Goal: Information Seeking & Learning: Find specific fact

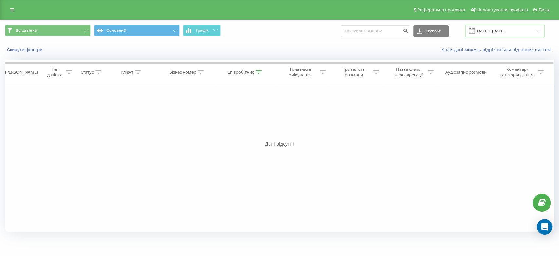
click at [491, 30] on input "[DATE] - [DATE]" at bounding box center [504, 31] width 79 height 13
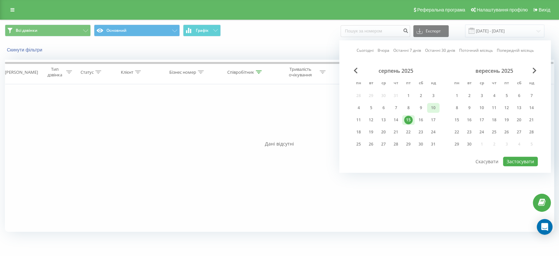
click at [434, 106] on div "10" at bounding box center [433, 108] width 9 height 9
click at [437, 117] on div "17" at bounding box center [433, 120] width 9 height 9
click at [435, 107] on div "10" at bounding box center [433, 108] width 9 height 9
click at [436, 120] on div "17" at bounding box center [433, 120] width 9 height 9
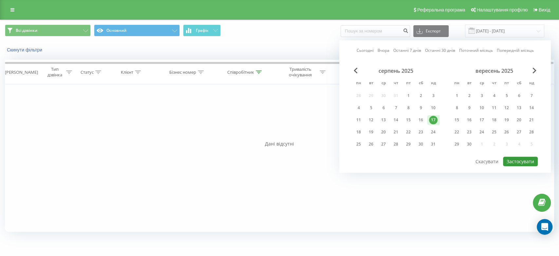
click at [525, 157] on button "Застосувати" at bounding box center [520, 162] width 35 height 10
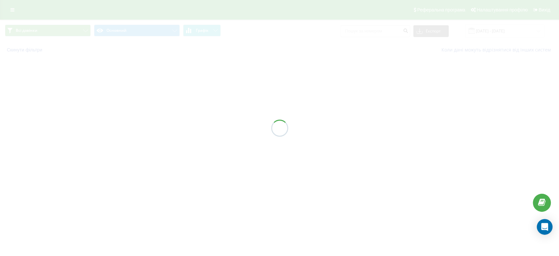
type input "17.08.2025 - 17.08.2025"
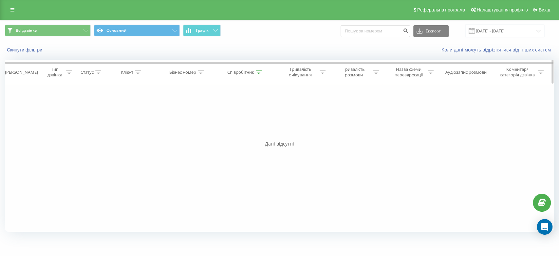
click at [241, 70] on div "Співробітник" at bounding box center [240, 72] width 27 height 6
drag, startPoint x: 246, startPoint y: 122, endPoint x: 204, endPoint y: 115, distance: 43.1
click at [204, 115] on div "Фільтрувати за умовою Дорівнює Введіть значення Скасувати OK Фільтрувати за умо…" at bounding box center [280, 157] width 550 height 147
type input "танцюра"
click at [258, 132] on span "OK" at bounding box center [259, 132] width 18 height 10
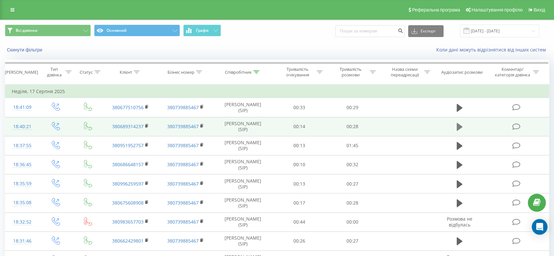
click at [458, 130] on icon at bounding box center [460, 126] width 6 height 9
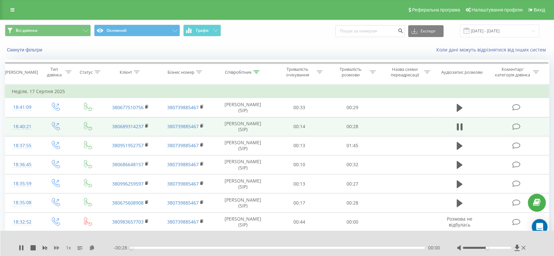
click at [54, 250] on icon at bounding box center [56, 247] width 5 height 5
click at [59, 247] on icon at bounding box center [56, 247] width 5 height 5
drag, startPoint x: 97, startPoint y: 247, endPoint x: 105, endPoint y: 242, distance: 9.6
click at [97, 247] on icon at bounding box center [96, 247] width 6 height 5
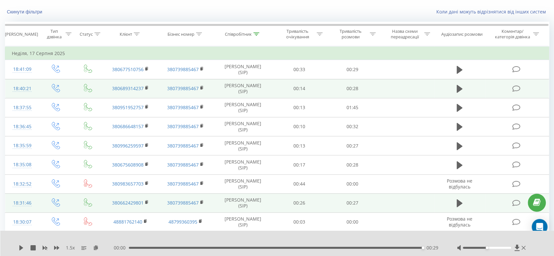
scroll to position [109, 0]
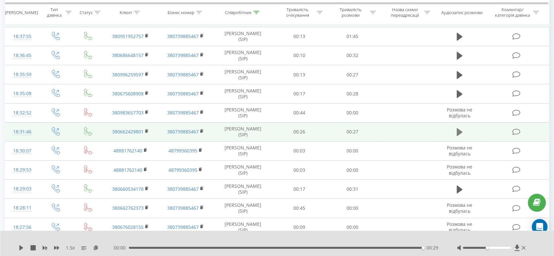
click at [458, 128] on icon at bounding box center [460, 132] width 6 height 8
drag, startPoint x: 96, startPoint y: 248, endPoint x: 99, endPoint y: 243, distance: 6.2
click at [96, 249] on icon at bounding box center [96, 247] width 6 height 5
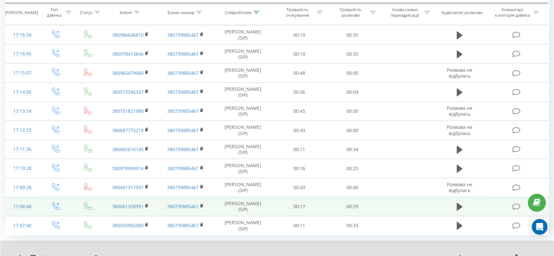
scroll to position [1795, 0]
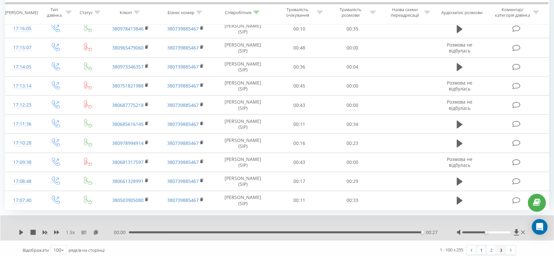
click at [501, 246] on link "3" at bounding box center [501, 249] width 10 height 9
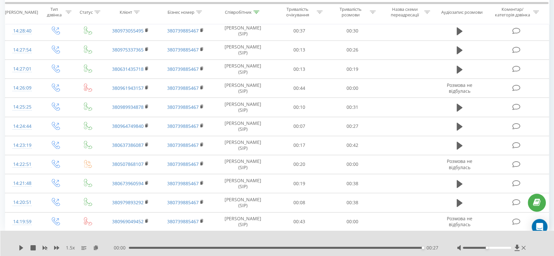
scroll to position [43, 0]
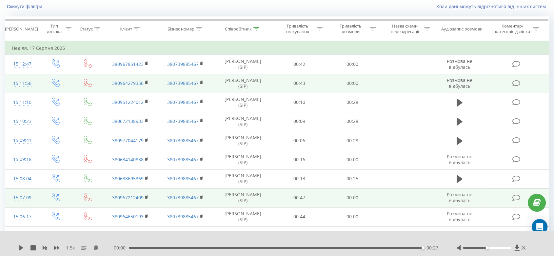
click at [459, 118] on icon at bounding box center [460, 121] width 6 height 9
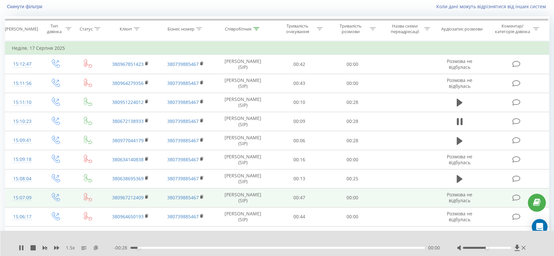
click at [97, 248] on icon at bounding box center [96, 247] width 6 height 5
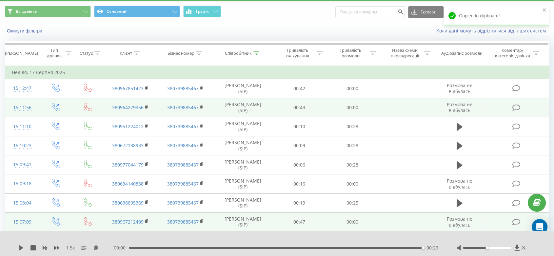
scroll to position [0, 0]
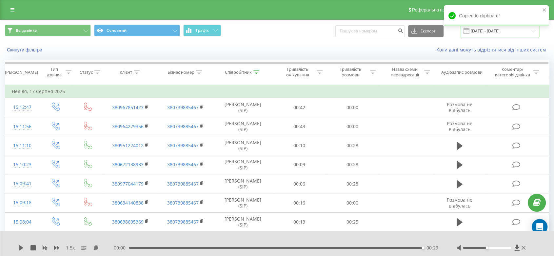
click at [495, 32] on input "17.08.2025 - 17.08.2025" at bounding box center [499, 31] width 79 height 13
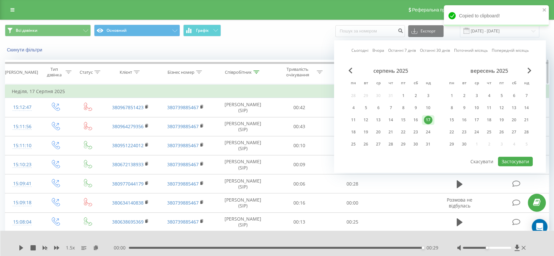
click at [240, 70] on div "Співробітник" at bounding box center [238, 72] width 27 height 6
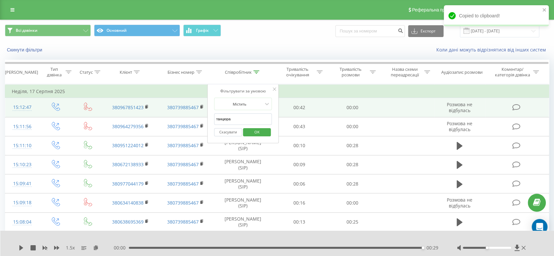
drag, startPoint x: 232, startPoint y: 122, endPoint x: 204, endPoint y: 108, distance: 30.6
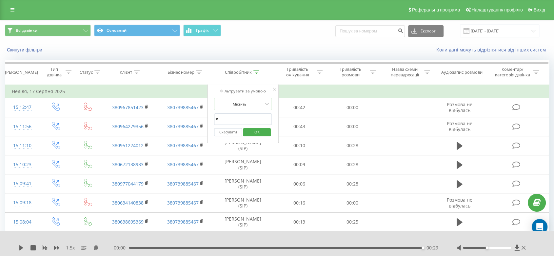
type input "Подолян"
click at [253, 136] on span "OK" at bounding box center [257, 132] width 18 height 10
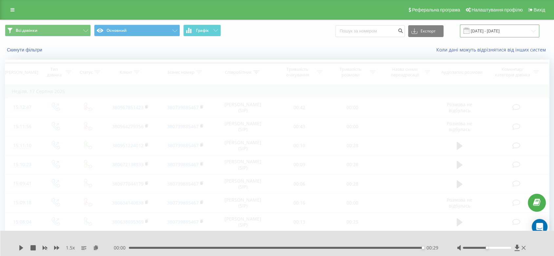
click at [491, 30] on input "17.08.2025 - 17.08.2025" at bounding box center [499, 31] width 79 height 13
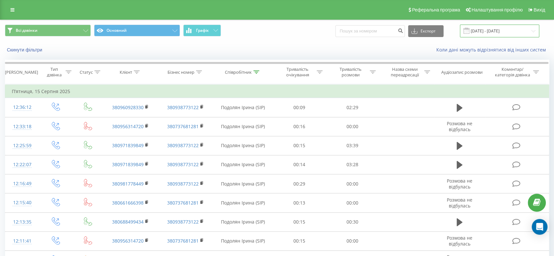
click at [492, 34] on input "[DATE] - [DATE]" at bounding box center [499, 31] width 79 height 13
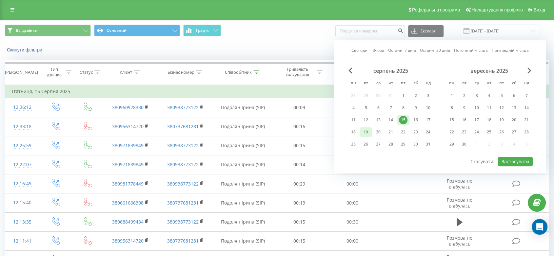
click at [368, 132] on div "19" at bounding box center [365, 132] width 9 height 9
click at [503, 162] on button "Застосувати" at bounding box center [515, 162] width 35 height 10
type input "[DATE] - [DATE]"
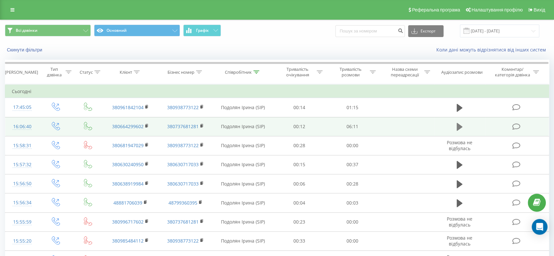
click at [458, 128] on icon at bounding box center [460, 127] width 6 height 8
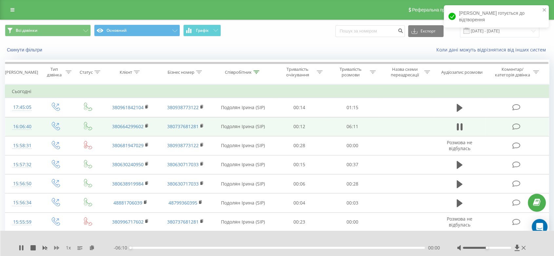
click at [57, 247] on icon at bounding box center [56, 248] width 5 height 4
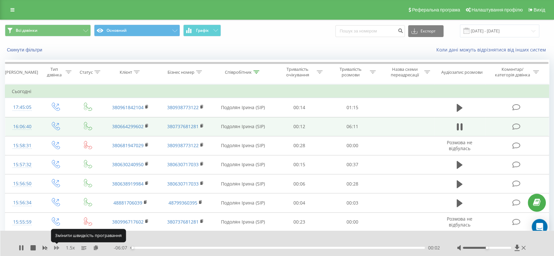
click at [57, 248] on icon at bounding box center [56, 248] width 5 height 4
click at [92, 248] on icon at bounding box center [92, 247] width 6 height 5
click at [146, 124] on icon at bounding box center [147, 126] width 4 height 5
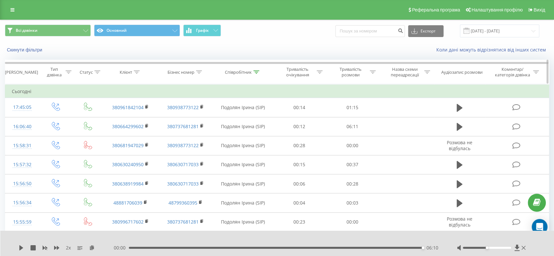
click at [243, 73] on div "Співробітник" at bounding box center [238, 72] width 27 height 6
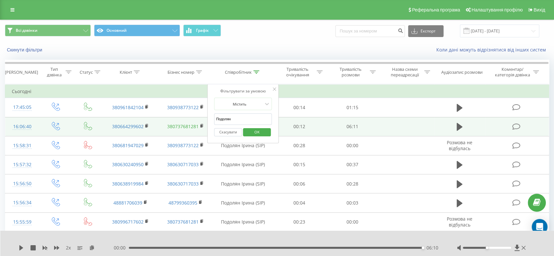
drag, startPoint x: 249, startPoint y: 116, endPoint x: 188, endPoint y: 125, distance: 61.6
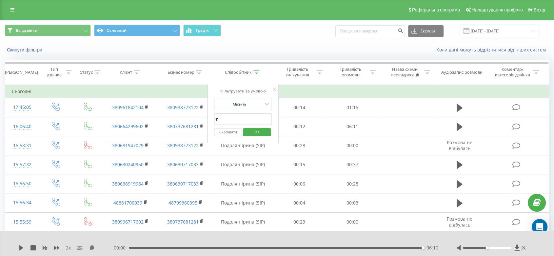
type input "реттер"
click at [254, 133] on span "OK" at bounding box center [257, 132] width 18 height 10
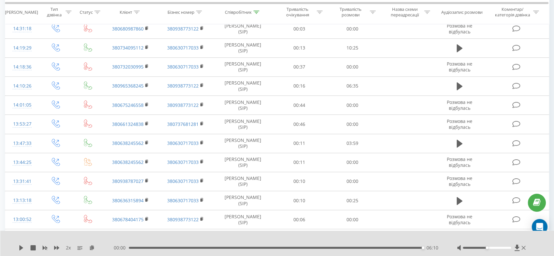
scroll to position [692, 0]
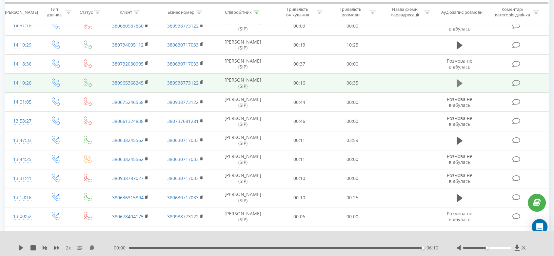
click at [460, 82] on icon at bounding box center [460, 83] width 6 height 8
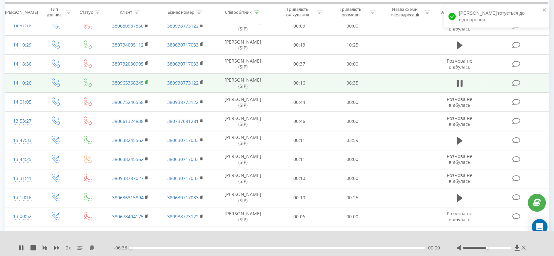
click at [146, 81] on rect at bounding box center [146, 82] width 2 height 3
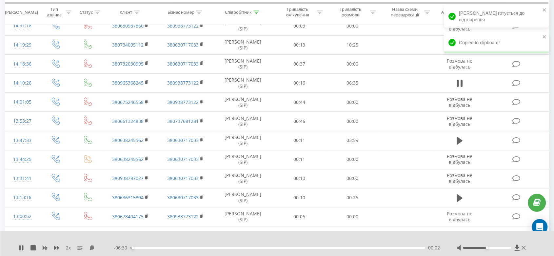
click at [55, 246] on icon at bounding box center [56, 247] width 5 height 5
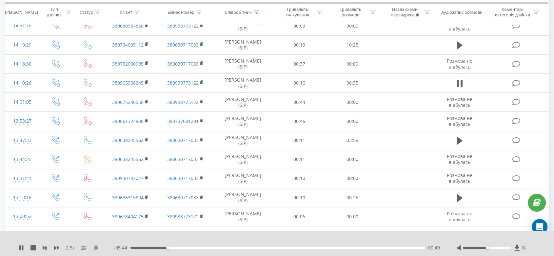
click at [97, 247] on icon at bounding box center [96, 247] width 6 height 5
click at [495, 249] on div at bounding box center [492, 247] width 70 height 7
click at [496, 249] on div at bounding box center [492, 247] width 70 height 7
click at [496, 247] on div at bounding box center [487, 248] width 48 height 2
click at [204, 248] on div "02:42" at bounding box center [277, 248] width 294 height 2
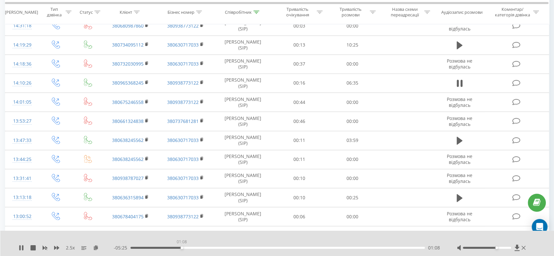
click at [182, 247] on div "01:08" at bounding box center [277, 248] width 294 height 2
click at [169, 248] on div "00:52" at bounding box center [277, 248] width 294 height 2
click at [160, 248] on div "00:39" at bounding box center [277, 248] width 294 height 2
click at [177, 247] on div "00:56" at bounding box center [277, 248] width 294 height 2
click at [179, 248] on div "01:04" at bounding box center [179, 247] width 3 height 3
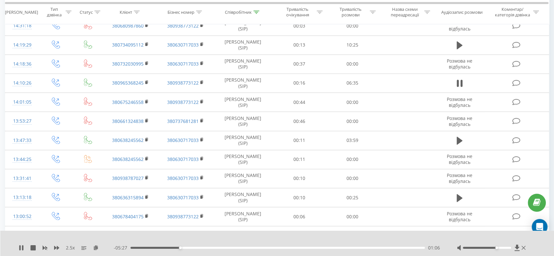
click at [184, 246] on div "- 05:27 01:06 01:06" at bounding box center [277, 247] width 327 height 7
click at [184, 246] on div "- 05:25 01:08 01:08" at bounding box center [277, 247] width 327 height 7
click at [185, 248] on div "01:10" at bounding box center [277, 248] width 294 height 2
click at [193, 248] on div "01:18" at bounding box center [277, 248] width 294 height 2
click at [198, 248] on div "01:28" at bounding box center [277, 248] width 294 height 2
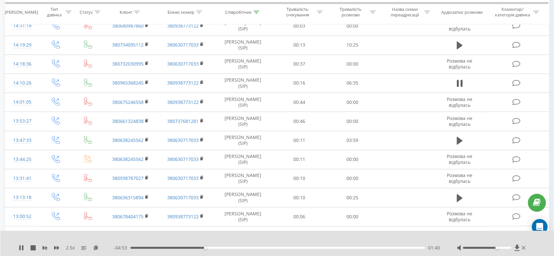
click at [209, 248] on div "01:40" at bounding box center [277, 248] width 294 height 2
click at [213, 248] on div "01:47" at bounding box center [277, 248] width 294 height 2
click at [217, 249] on div "- 04:40 01:53 01:53" at bounding box center [277, 247] width 327 height 7
click at [222, 247] on div "01:54" at bounding box center [277, 248] width 294 height 2
click at [225, 248] on div "02:07" at bounding box center [277, 248] width 294 height 2
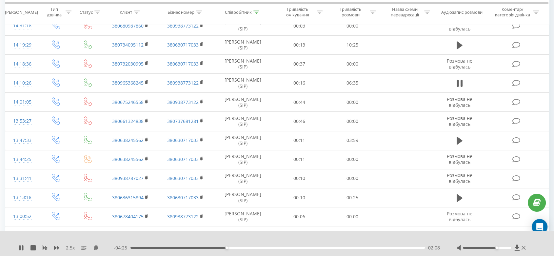
click at [229, 247] on div "02:08" at bounding box center [277, 248] width 294 height 2
click at [235, 248] on div "02:19" at bounding box center [277, 248] width 294 height 2
click at [22, 250] on icon at bounding box center [21, 247] width 5 height 5
click at [147, 247] on div "00:22" at bounding box center [277, 248] width 294 height 2
click at [20, 248] on icon at bounding box center [21, 247] width 4 height 5
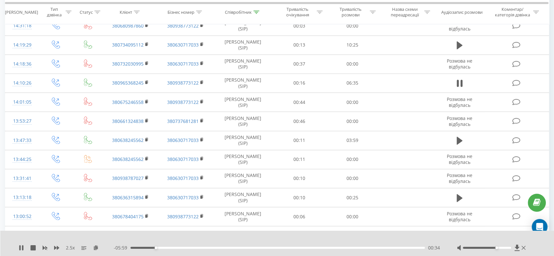
click at [162, 248] on div "00:34" at bounding box center [277, 248] width 294 height 2
click at [153, 248] on div "00:46" at bounding box center [277, 248] width 294 height 2
click at [178, 249] on div "- 05:36 00:56 00:56" at bounding box center [277, 247] width 327 height 7
click at [179, 249] on div "- 05:35 00:58 00:58" at bounding box center [277, 247] width 327 height 7
click at [181, 247] on div "- 05:34 00:59 00:59" at bounding box center [277, 247] width 327 height 7
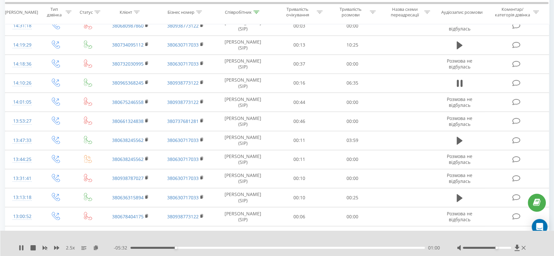
click at [184, 248] on div "01:00" at bounding box center [277, 248] width 294 height 2
click at [191, 248] on div "01:12" at bounding box center [277, 248] width 294 height 2
click at [21, 250] on icon at bounding box center [21, 247] width 5 height 5
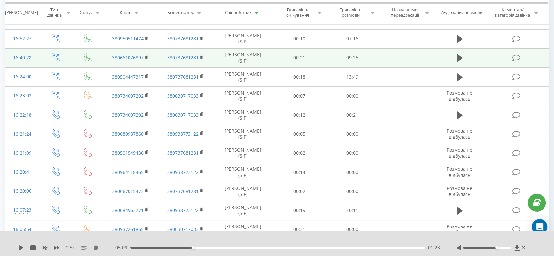
scroll to position [0, 0]
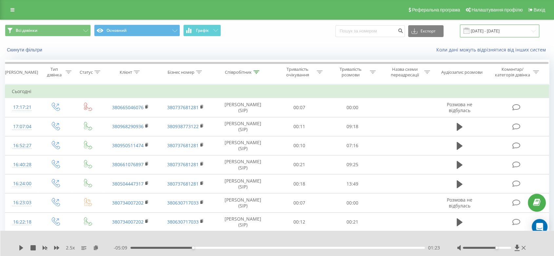
click at [493, 27] on input "[DATE] - [DATE]" at bounding box center [499, 31] width 79 height 13
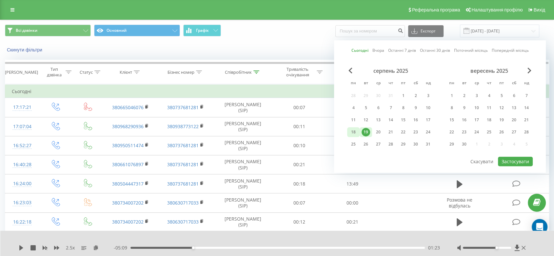
click at [352, 131] on div "18" at bounding box center [353, 132] width 9 height 9
click at [505, 157] on button "Застосувати" at bounding box center [515, 162] width 35 height 10
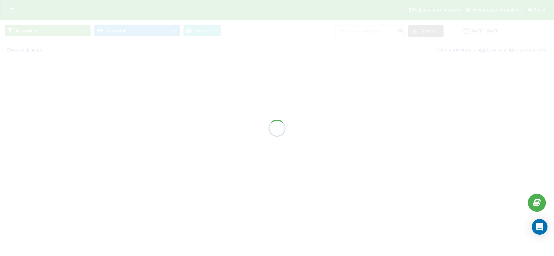
type input "[DATE] - [DATE]"
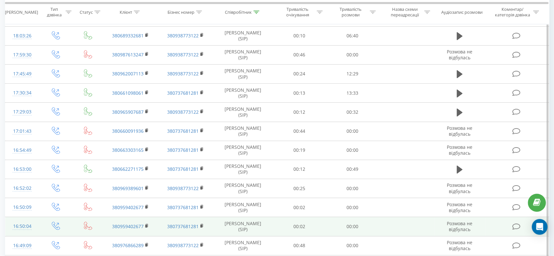
scroll to position [328, 0]
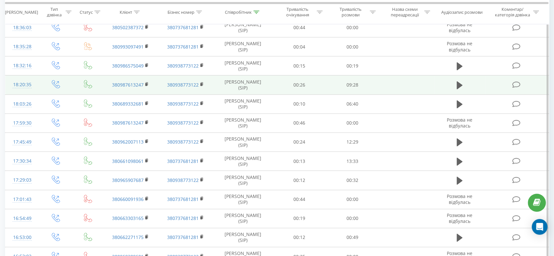
click at [459, 81] on icon at bounding box center [460, 85] width 6 height 9
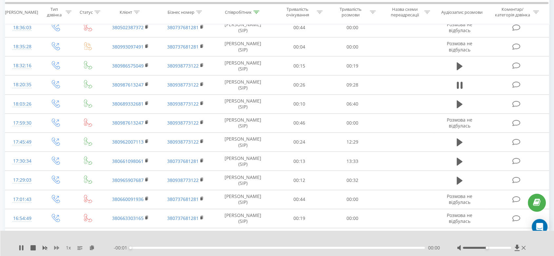
click at [56, 248] on icon at bounding box center [56, 248] width 5 height 4
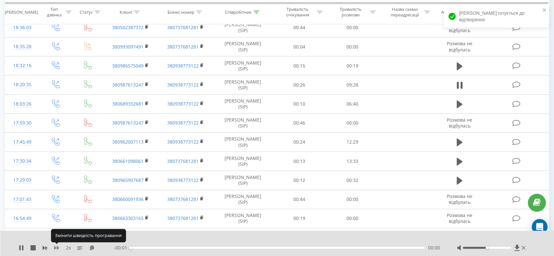
click at [56, 248] on icon at bounding box center [56, 247] width 5 height 5
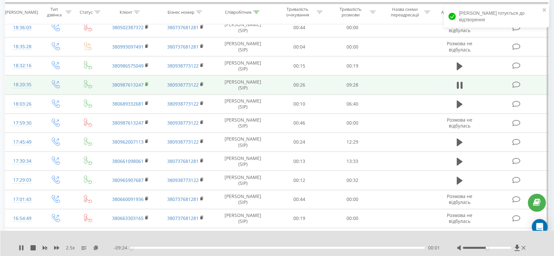
click at [147, 84] on rect at bounding box center [146, 84] width 2 height 3
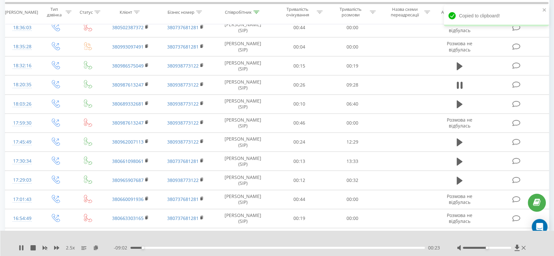
drag, startPoint x: 95, startPoint y: 249, endPoint x: 104, endPoint y: 233, distance: 18.3
click at [95, 249] on icon at bounding box center [96, 247] width 6 height 5
click at [496, 246] on div at bounding box center [492, 247] width 70 height 7
click at [497, 250] on div at bounding box center [492, 247] width 70 height 7
click at [498, 248] on div at bounding box center [487, 248] width 48 height 2
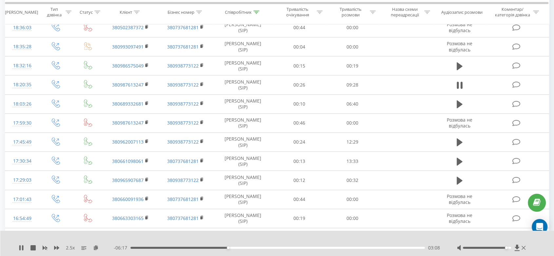
click at [504, 248] on div at bounding box center [487, 248] width 48 height 2
click at [262, 245] on div "- 04:30 04:55 04:55" at bounding box center [277, 247] width 327 height 7
click at [262, 247] on div "04:57" at bounding box center [277, 248] width 294 height 2
click at [248, 248] on div "04:17" at bounding box center [277, 248] width 294 height 2
drag, startPoint x: 505, startPoint y: 248, endPoint x: 509, endPoint y: 248, distance: 4.0
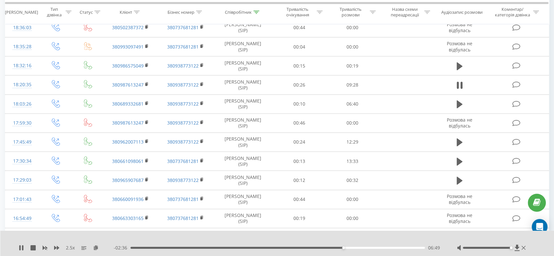
click at [510, 248] on div "Accessibility label" at bounding box center [511, 247] width 3 height 3
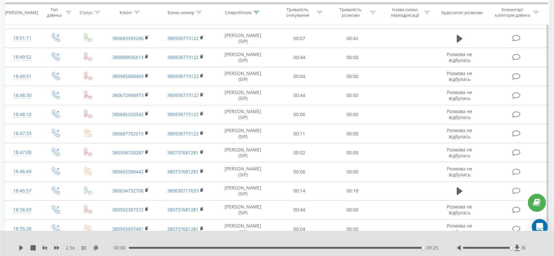
scroll to position [0, 0]
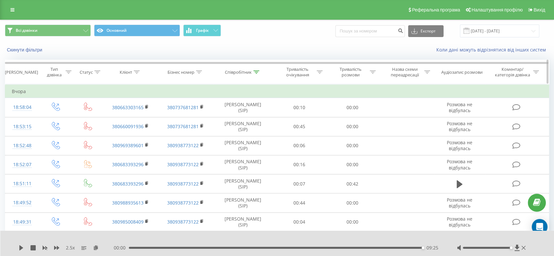
click at [246, 72] on div "Співробітник" at bounding box center [238, 72] width 27 height 6
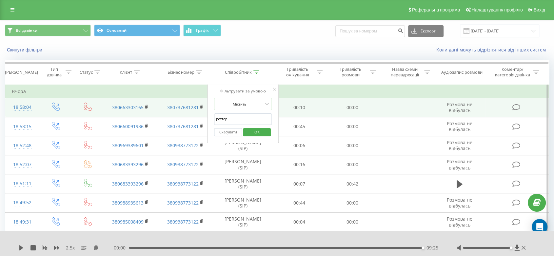
drag, startPoint x: 230, startPoint y: 118, endPoint x: 204, endPoint y: 113, distance: 25.7
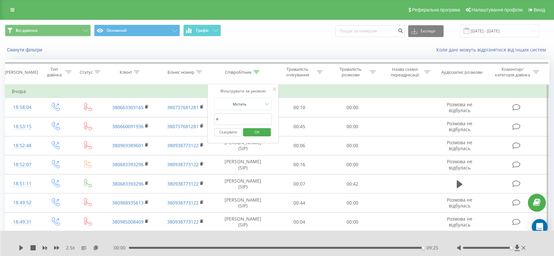
type input "[PERSON_NAME]"
drag, startPoint x: 267, startPoint y: 129, endPoint x: 377, endPoint y: 62, distance: 129.4
click at [267, 130] on button "OK" at bounding box center [257, 132] width 28 height 8
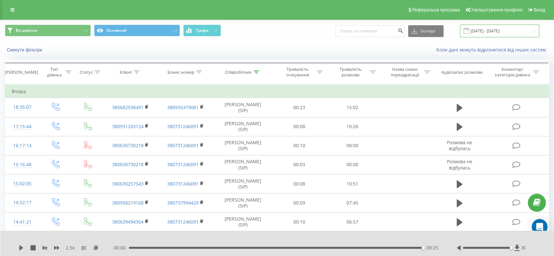
click at [506, 30] on input "[DATE] - [DATE]" at bounding box center [499, 31] width 79 height 13
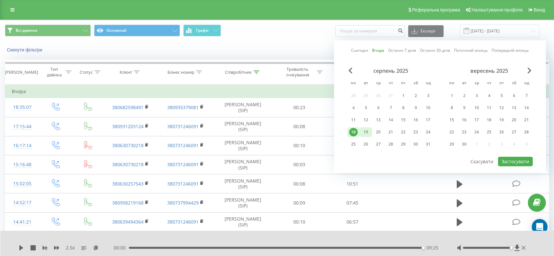
click at [367, 128] on div "19" at bounding box center [365, 132] width 9 height 9
click at [522, 160] on button "Застосувати" at bounding box center [515, 162] width 35 height 10
type input "[DATE] - [DATE]"
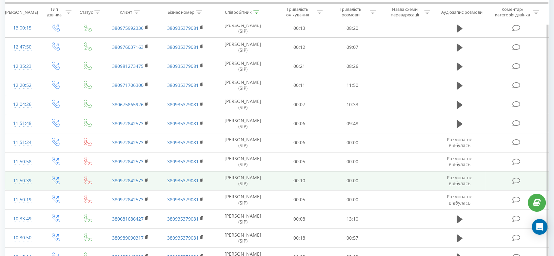
scroll to position [269, 0]
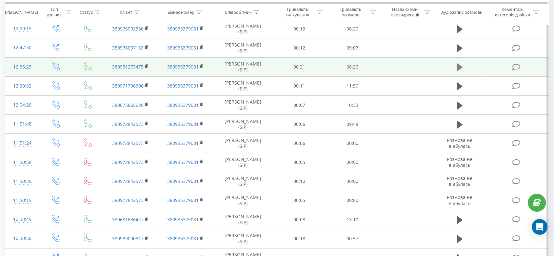
click at [460, 69] on icon at bounding box center [460, 67] width 6 height 9
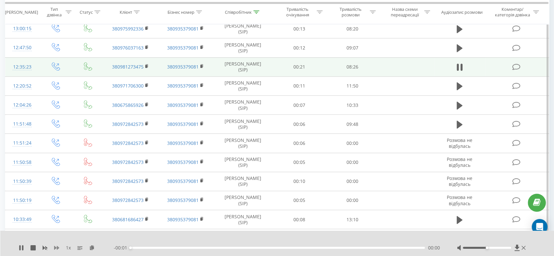
click at [57, 247] on icon at bounding box center [56, 248] width 5 height 4
click at [57, 248] on icon at bounding box center [56, 248] width 5 height 4
click at [92, 250] on icon at bounding box center [92, 247] width 6 height 5
click at [501, 248] on div at bounding box center [487, 248] width 48 height 2
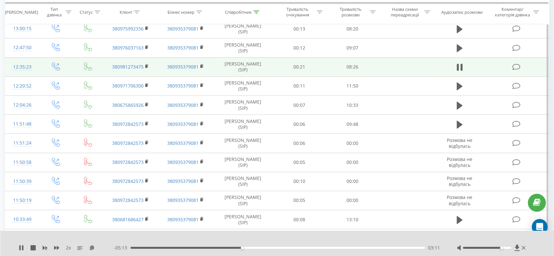
click at [60, 250] on div "2 x" at bounding box center [66, 247] width 95 height 7
click at [57, 247] on icon at bounding box center [56, 248] width 5 height 4
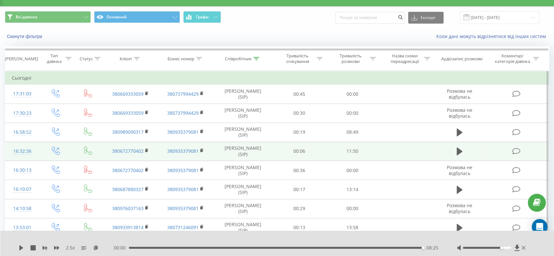
scroll to position [0, 0]
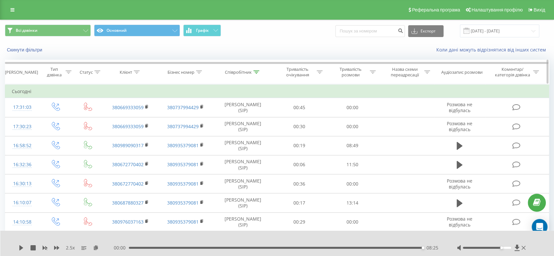
click at [236, 70] on div "Співробітник" at bounding box center [238, 72] width 27 height 6
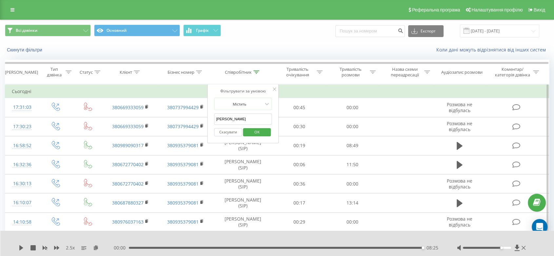
drag, startPoint x: 235, startPoint y: 118, endPoint x: 213, endPoint y: 122, distance: 22.9
click at [213, 122] on div "Фільтрувати за умовою Містить [PERSON_NAME] Скасувати OK" at bounding box center [242, 113] width 71 height 59
type input "[PERSON_NAME]"
click at [257, 132] on span "OK" at bounding box center [257, 132] width 18 height 10
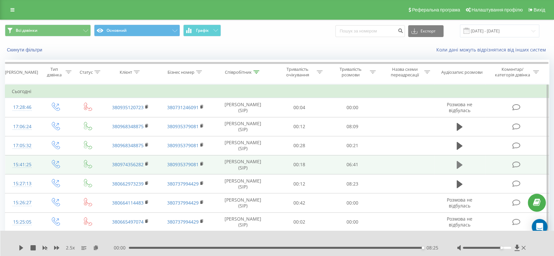
click at [459, 165] on icon at bounding box center [460, 165] width 6 height 8
click at [147, 163] on rect at bounding box center [146, 164] width 2 height 3
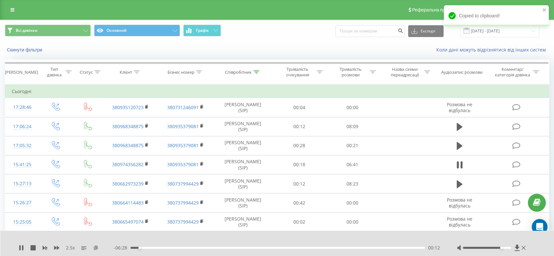
click at [96, 247] on icon at bounding box center [96, 247] width 6 height 5
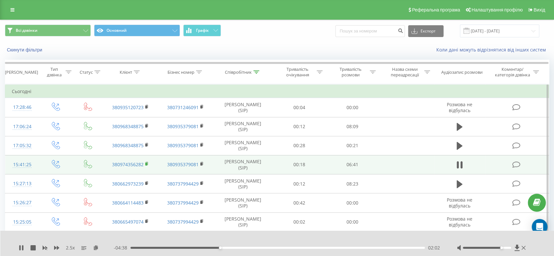
click at [146, 164] on rect at bounding box center [146, 164] width 2 height 3
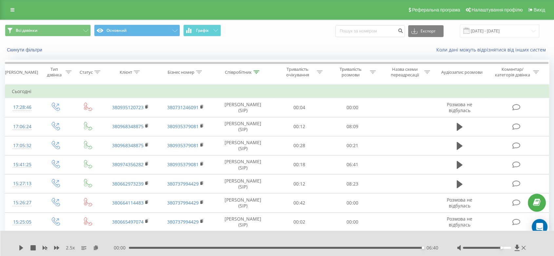
click at [325, 250] on div "00:00 06:40 06:40" at bounding box center [277, 247] width 327 height 7
click at [323, 248] on div "06:40" at bounding box center [276, 248] width 294 height 2
click at [19, 250] on icon at bounding box center [21, 247] width 5 height 5
click at [318, 248] on div "04:15" at bounding box center [277, 248] width 294 height 2
click at [20, 250] on icon at bounding box center [19, 247] width 1 height 5
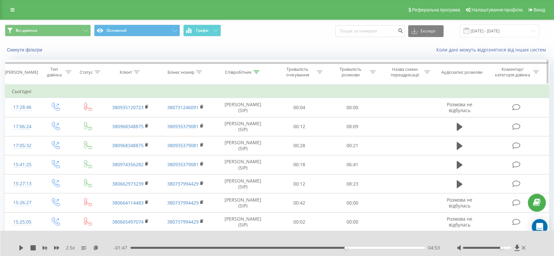
click at [236, 73] on div "Співробітник" at bounding box center [238, 72] width 27 height 6
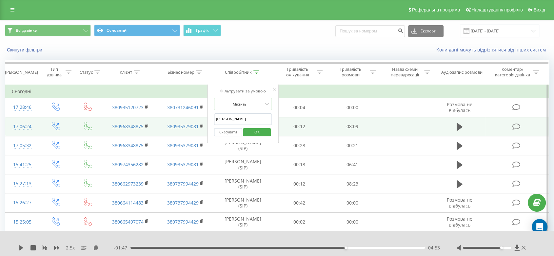
drag, startPoint x: 230, startPoint y: 115, endPoint x: 204, endPoint y: 117, distance: 26.0
click at [204, 117] on table "Фільтрувати за умовою Дорівнює Введіть значення Скасувати OK Фільтрувати за умо…" at bounding box center [277, 205] width 544 height 243
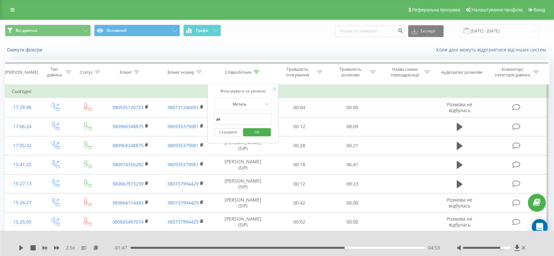
type input "[PERSON_NAME]"
click at [250, 131] on span "OK" at bounding box center [257, 132] width 18 height 10
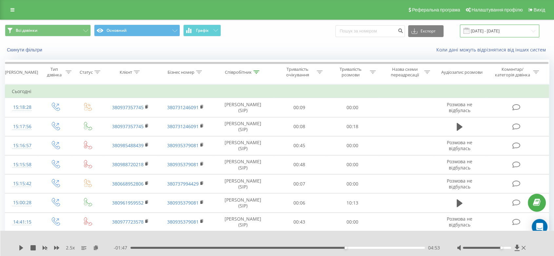
click at [490, 29] on input "[DATE] - [DATE]" at bounding box center [499, 31] width 79 height 13
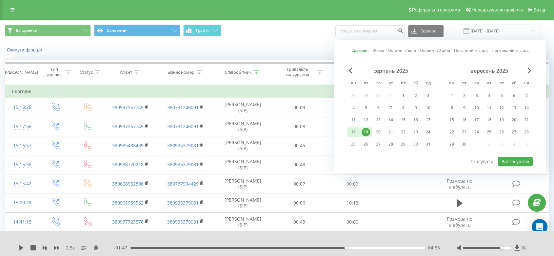
click at [353, 128] on div "18" at bounding box center [353, 132] width 9 height 9
click at [506, 161] on button "Застосувати" at bounding box center [515, 162] width 35 height 10
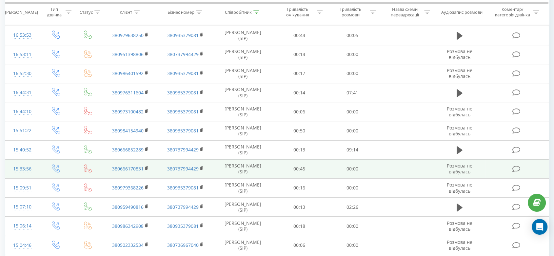
scroll to position [291, 0]
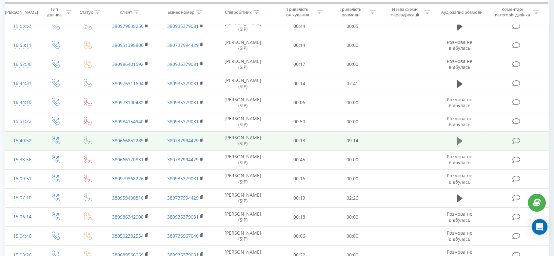
click at [457, 138] on icon at bounding box center [460, 141] width 6 height 8
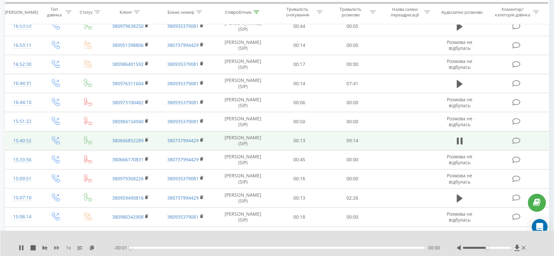
click at [55, 246] on icon at bounding box center [56, 248] width 5 height 4
click at [55, 247] on icon at bounding box center [56, 248] width 5 height 4
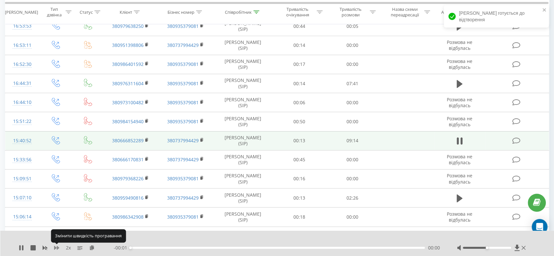
click at [55, 247] on icon at bounding box center [56, 248] width 5 height 4
click at [146, 138] on icon at bounding box center [147, 139] width 2 height 3
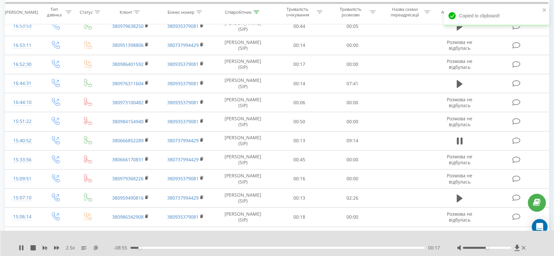
click at [95, 249] on icon at bounding box center [96, 247] width 6 height 5
click at [21, 252] on div "2.5 x - 08:36 00:36 00:36" at bounding box center [277, 243] width 554 height 25
click at [20, 246] on icon at bounding box center [19, 247] width 1 height 5
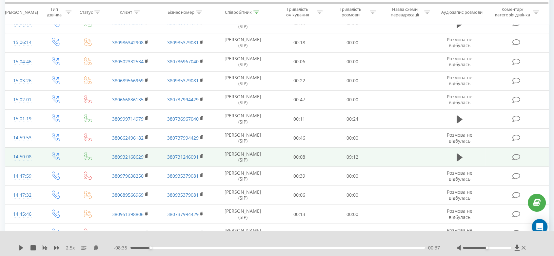
scroll to position [510, 0]
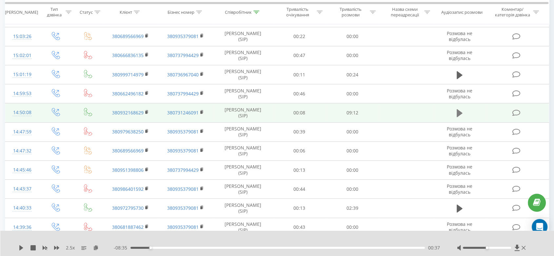
click at [457, 112] on icon at bounding box center [460, 113] width 6 height 8
click at [146, 111] on rect at bounding box center [146, 112] width 2 height 3
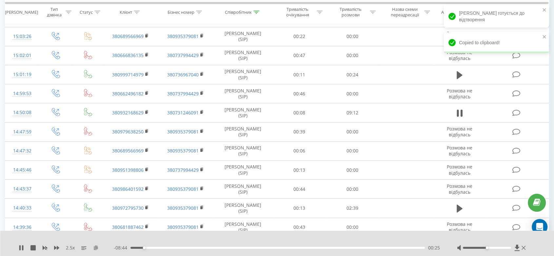
click at [96, 247] on icon at bounding box center [96, 247] width 6 height 5
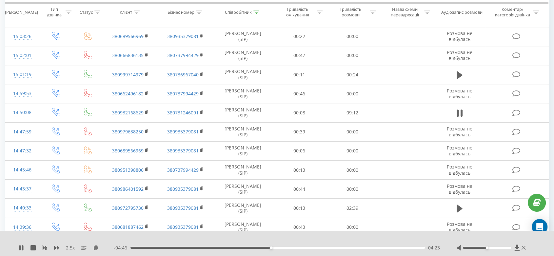
click at [495, 250] on div at bounding box center [492, 247] width 70 height 7
click at [496, 248] on div at bounding box center [487, 248] width 48 height 2
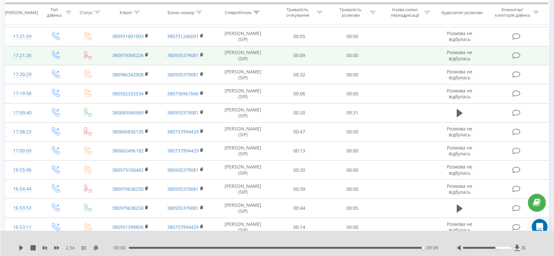
scroll to position [0, 0]
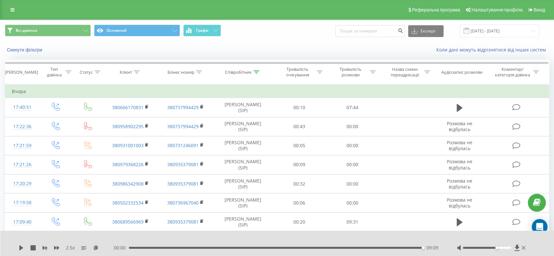
click at [469, 30] on span at bounding box center [466, 31] width 6 height 6
click at [496, 29] on input "[DATE] - [DATE]" at bounding box center [499, 31] width 79 height 13
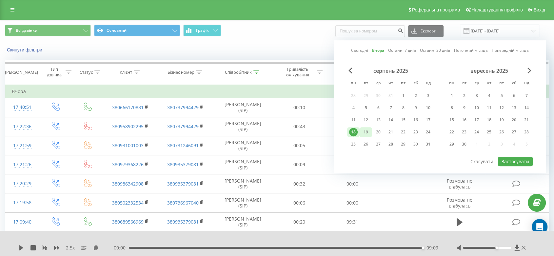
click at [364, 130] on div "19" at bounding box center [365, 132] width 9 height 9
click at [506, 158] on button "Застосувати" at bounding box center [515, 162] width 35 height 10
type input "[DATE] - [DATE]"
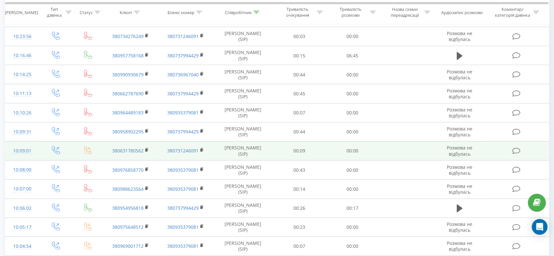
scroll to position [1198, 0]
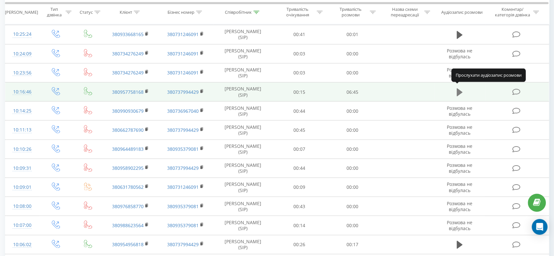
click at [455, 87] on button at bounding box center [460, 92] width 10 height 10
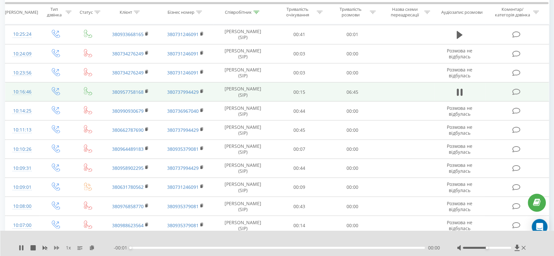
click at [58, 246] on icon at bounding box center [56, 247] width 5 height 5
click at [58, 246] on icon at bounding box center [56, 248] width 5 height 4
click at [146, 89] on rect at bounding box center [146, 90] width 2 height 3
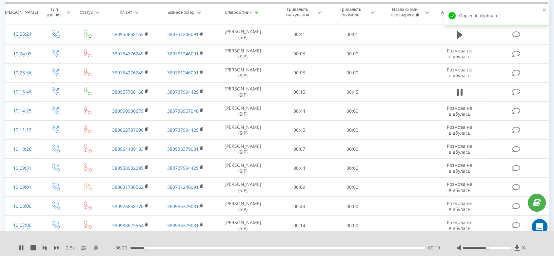
click at [94, 248] on icon at bounding box center [96, 247] width 6 height 5
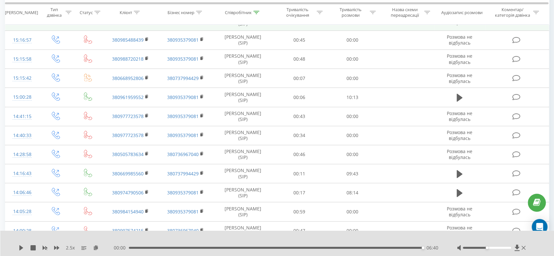
scroll to position [0, 0]
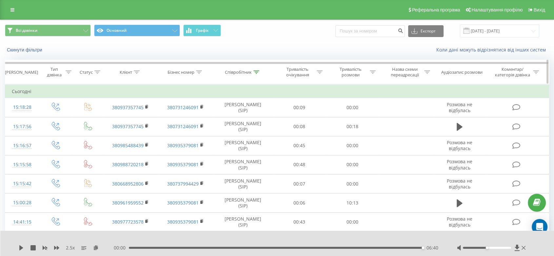
click at [237, 72] on div "Співробітник" at bounding box center [238, 72] width 27 height 6
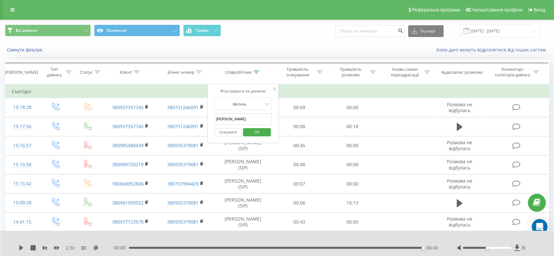
drag, startPoint x: 244, startPoint y: 122, endPoint x: 210, endPoint y: 121, distance: 33.8
click at [210, 122] on div "Фільтрувати за умовою Містить [PERSON_NAME] Скасувати OK" at bounding box center [242, 113] width 71 height 59
type input "9"
type input "шкварилюк"
click at [258, 130] on span "OK" at bounding box center [257, 132] width 18 height 10
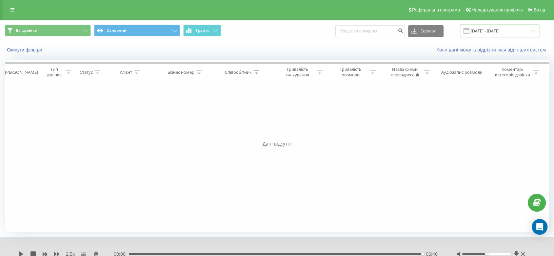
click at [497, 29] on input "[DATE] - [DATE]" at bounding box center [499, 31] width 79 height 13
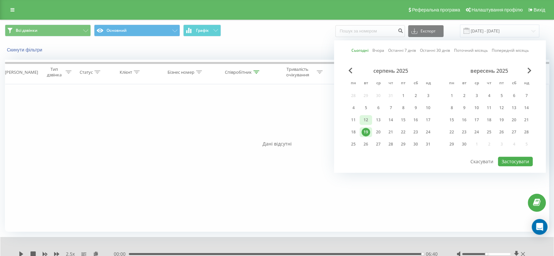
click at [362, 118] on div "12" at bounding box center [365, 120] width 9 height 9
click at [351, 128] on div "18" at bounding box center [353, 132] width 9 height 9
click at [352, 130] on div "18" at bounding box center [353, 132] width 9 height 9
click at [512, 159] on button "Застосувати" at bounding box center [515, 162] width 35 height 10
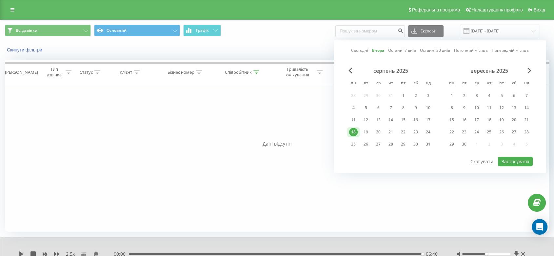
type input "[DATE] - [DATE]"
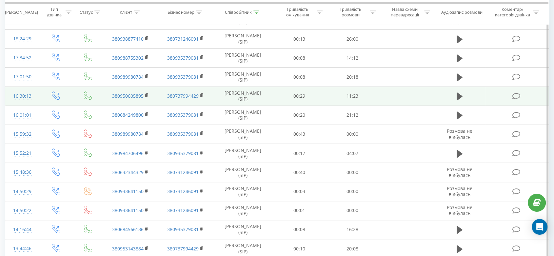
scroll to position [335, 0]
click at [460, 95] on icon at bounding box center [460, 97] width 6 height 9
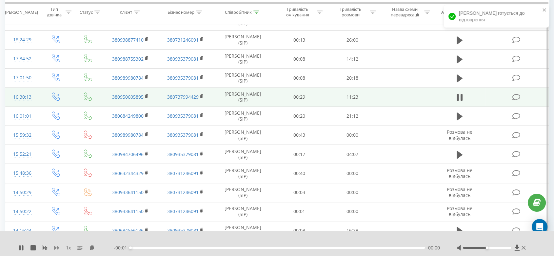
click at [55, 248] on icon at bounding box center [56, 248] width 5 height 4
click at [147, 94] on icon at bounding box center [147, 96] width 4 height 5
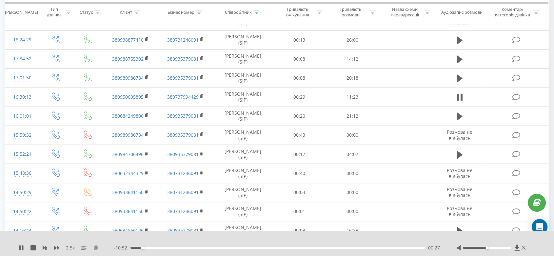
click at [96, 246] on icon at bounding box center [96, 247] width 6 height 5
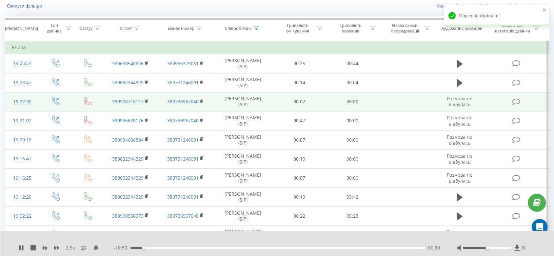
scroll to position [0, 0]
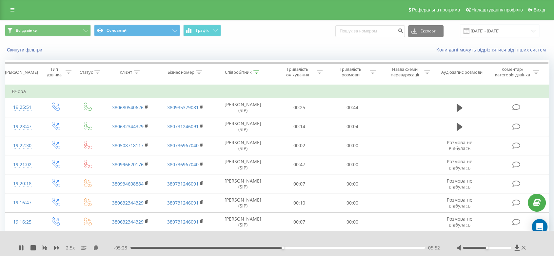
click at [501, 248] on div at bounding box center [487, 248] width 48 height 2
click at [507, 250] on div at bounding box center [492, 247] width 70 height 7
click at [507, 247] on div at bounding box center [487, 248] width 48 height 2
drag, startPoint x: 507, startPoint y: 247, endPoint x: 511, endPoint y: 247, distance: 3.6
click at [511, 247] on div at bounding box center [487, 248] width 48 height 2
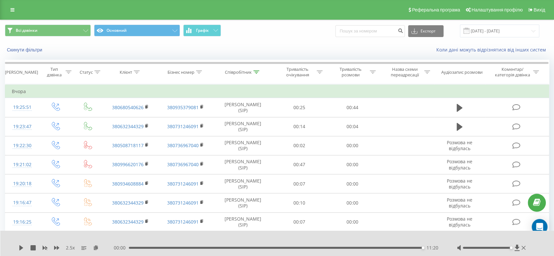
click at [213, 247] on div "11:20" at bounding box center [276, 248] width 294 height 2
click at [23, 247] on icon at bounding box center [21, 247] width 5 height 5
click at [234, 247] on div "03:41" at bounding box center [277, 248] width 294 height 2
click at [238, 247] on div "04:01" at bounding box center [277, 248] width 294 height 2
click at [241, 247] on div "04:11" at bounding box center [277, 248] width 294 height 2
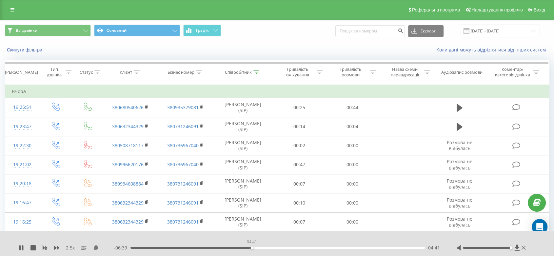
click at [252, 248] on div "04:41" at bounding box center [277, 248] width 294 height 2
click at [256, 248] on div "04:51" at bounding box center [277, 248] width 294 height 2
click at [19, 246] on icon at bounding box center [21, 247] width 5 height 5
